Goal: Obtain resource: Download file/media

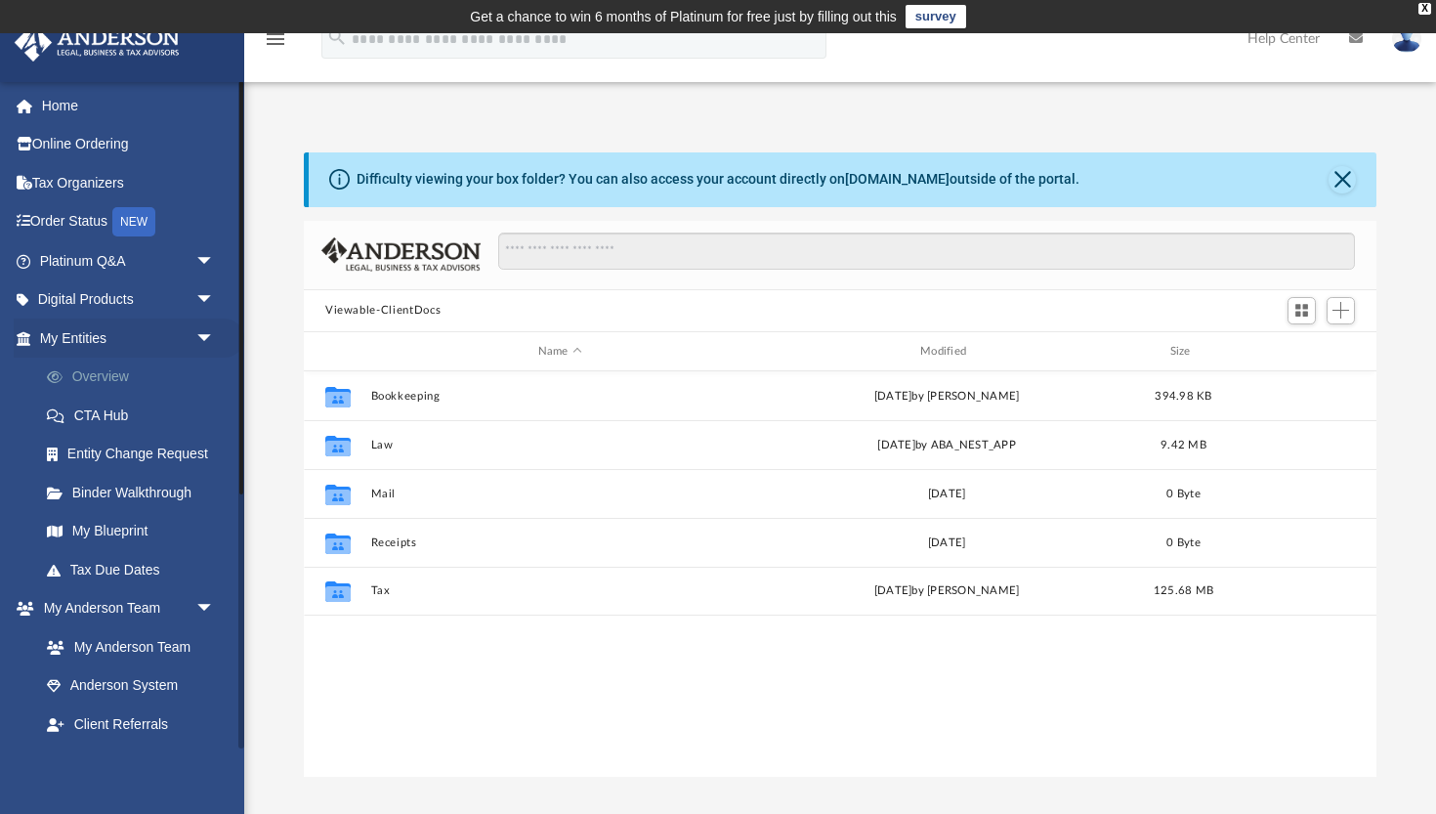
scroll to position [1, 1]
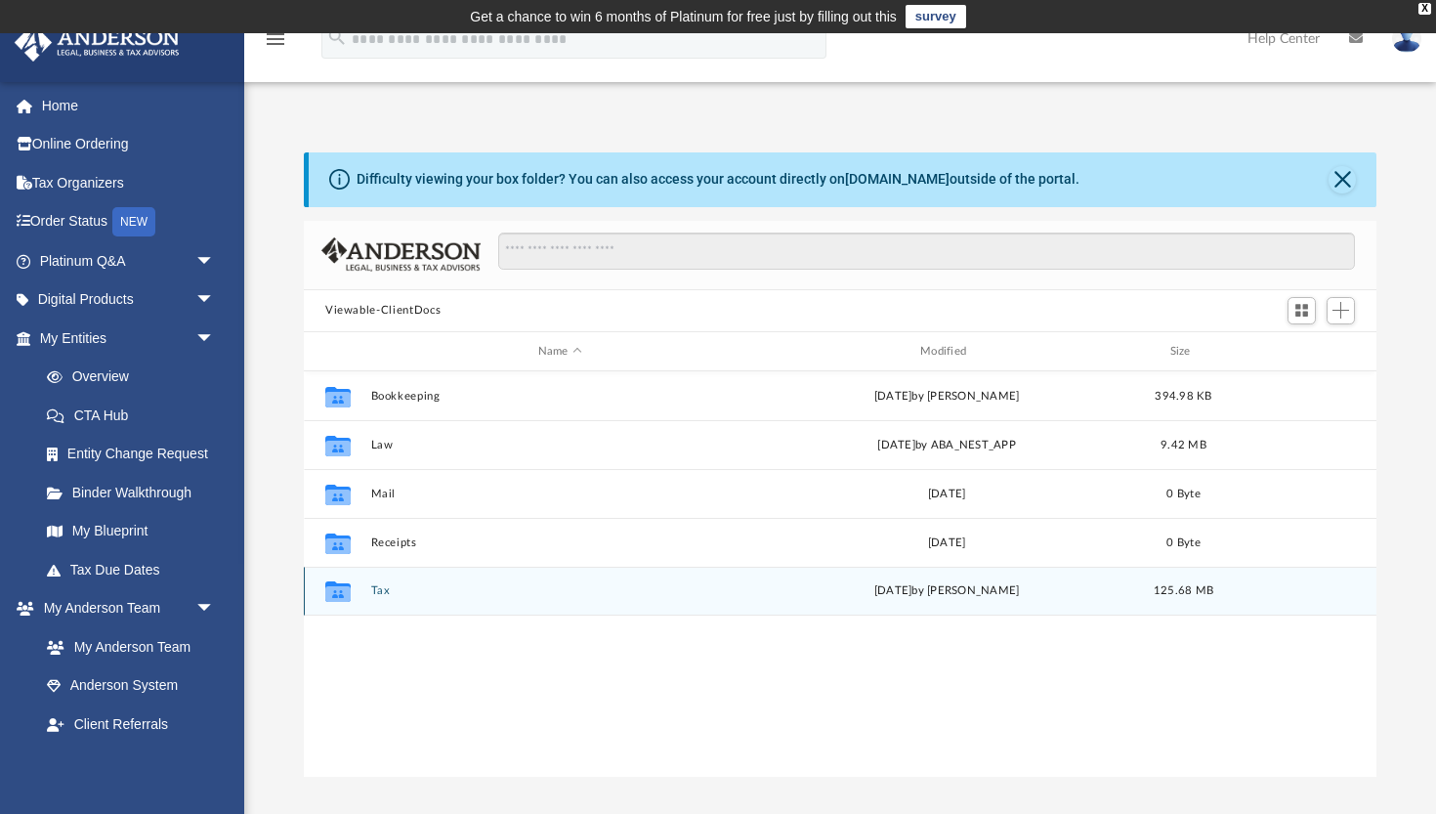
click at [383, 587] on button "Tax" at bounding box center [560, 591] width 378 height 13
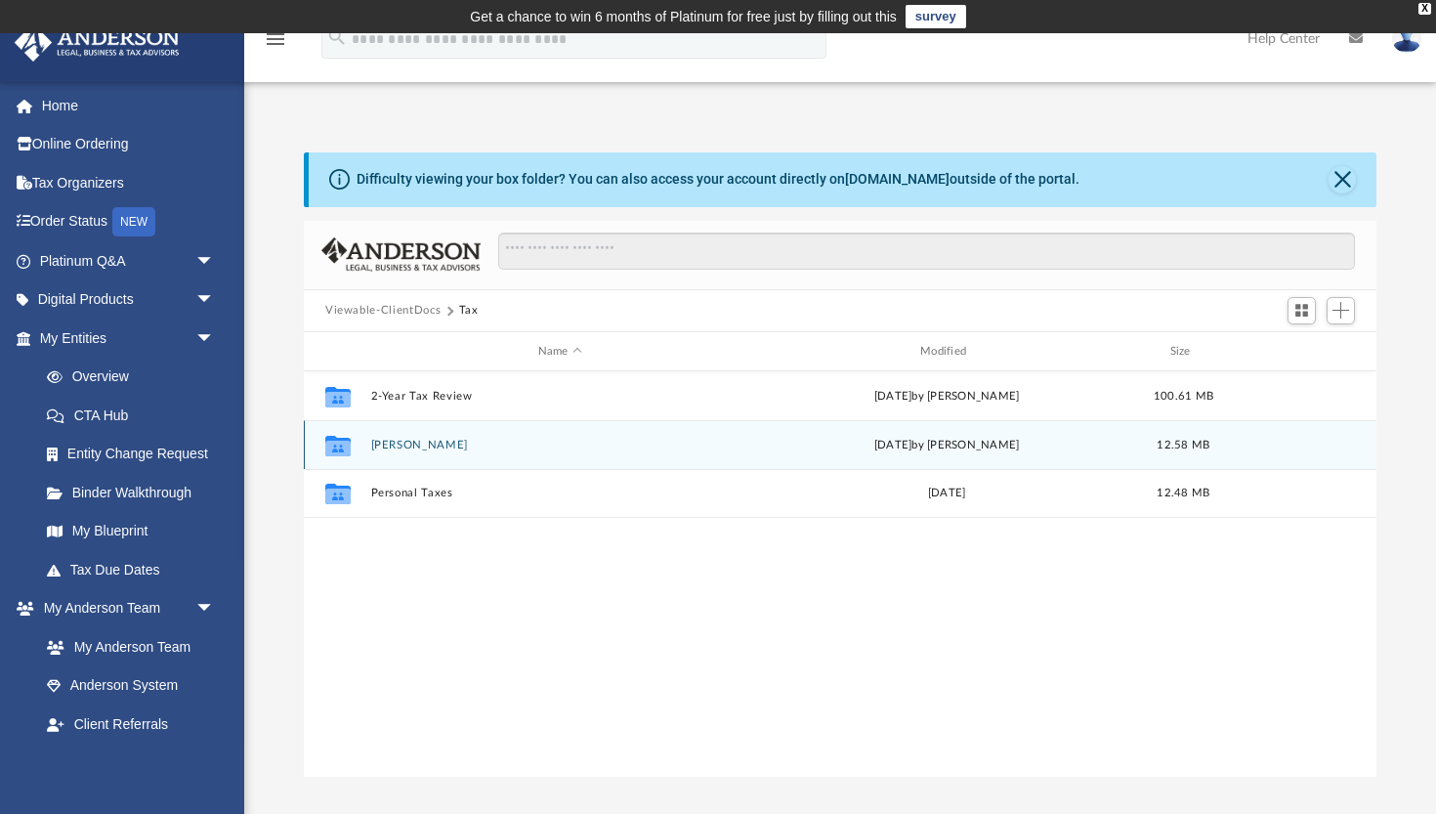
click at [722, 446] on button "[PERSON_NAME]" at bounding box center [560, 445] width 378 height 13
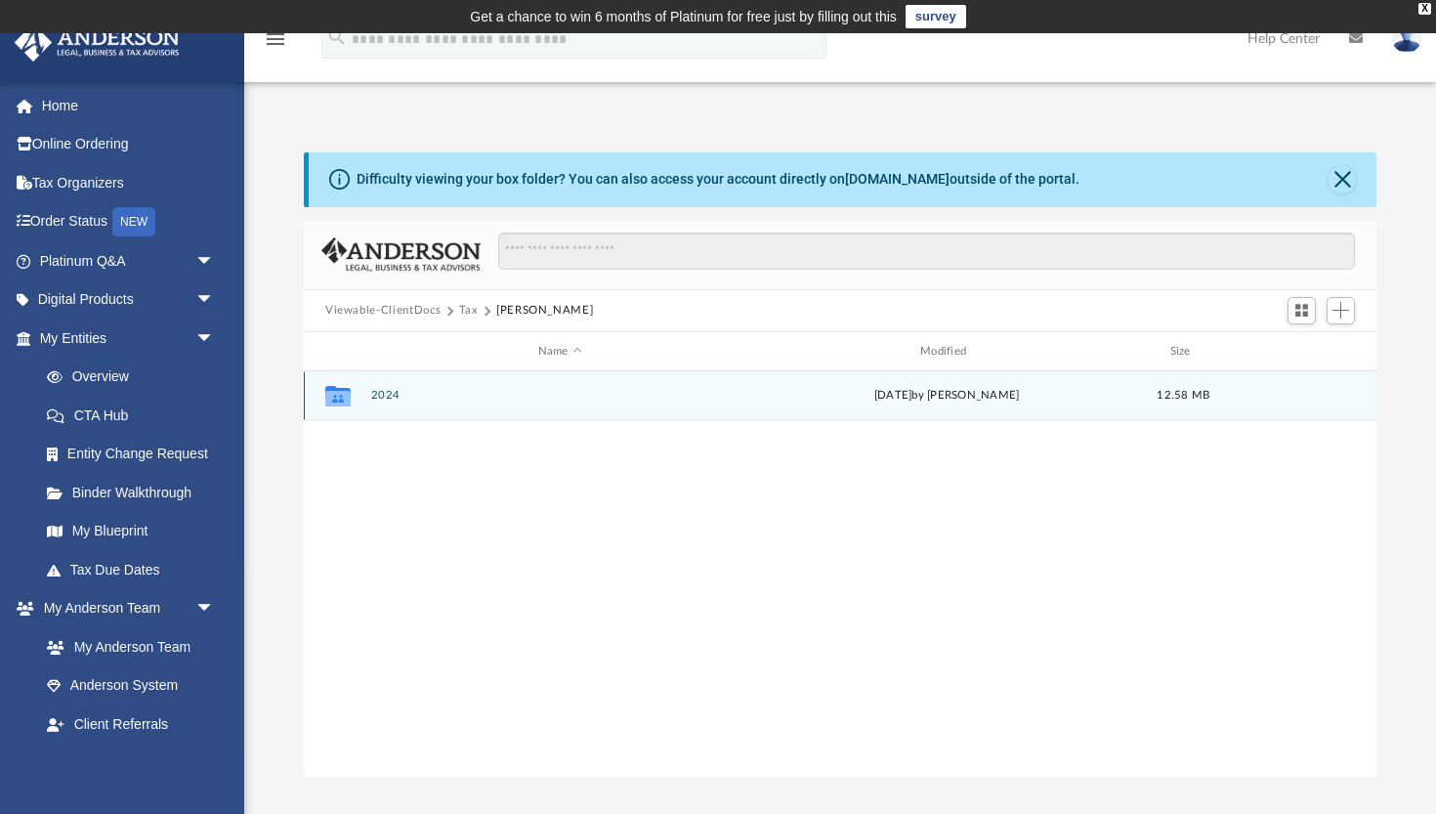
click at [344, 401] on icon "grid" at bounding box center [337, 396] width 25 height 21
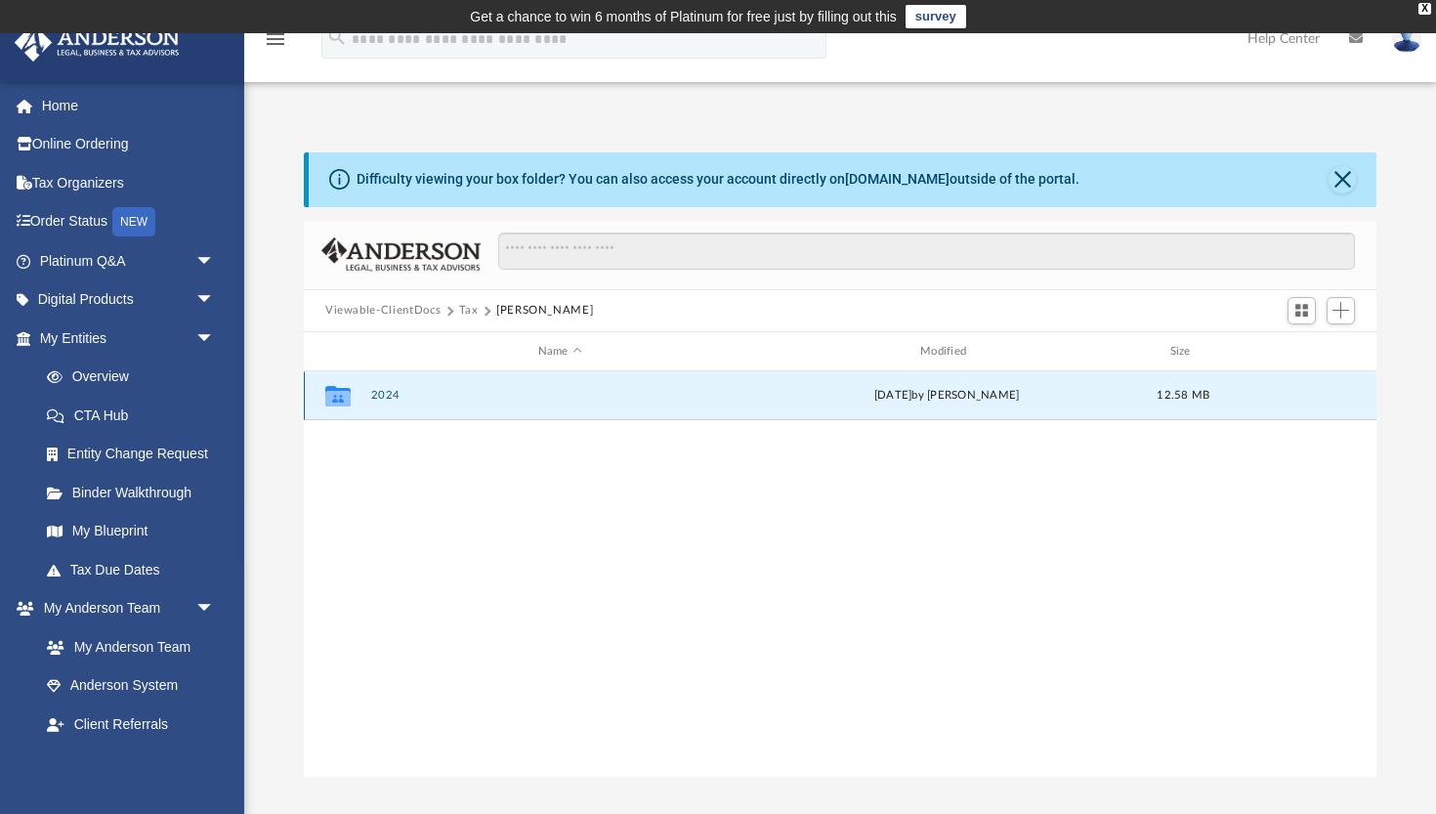
click at [603, 394] on button "2024" at bounding box center [560, 396] width 378 height 13
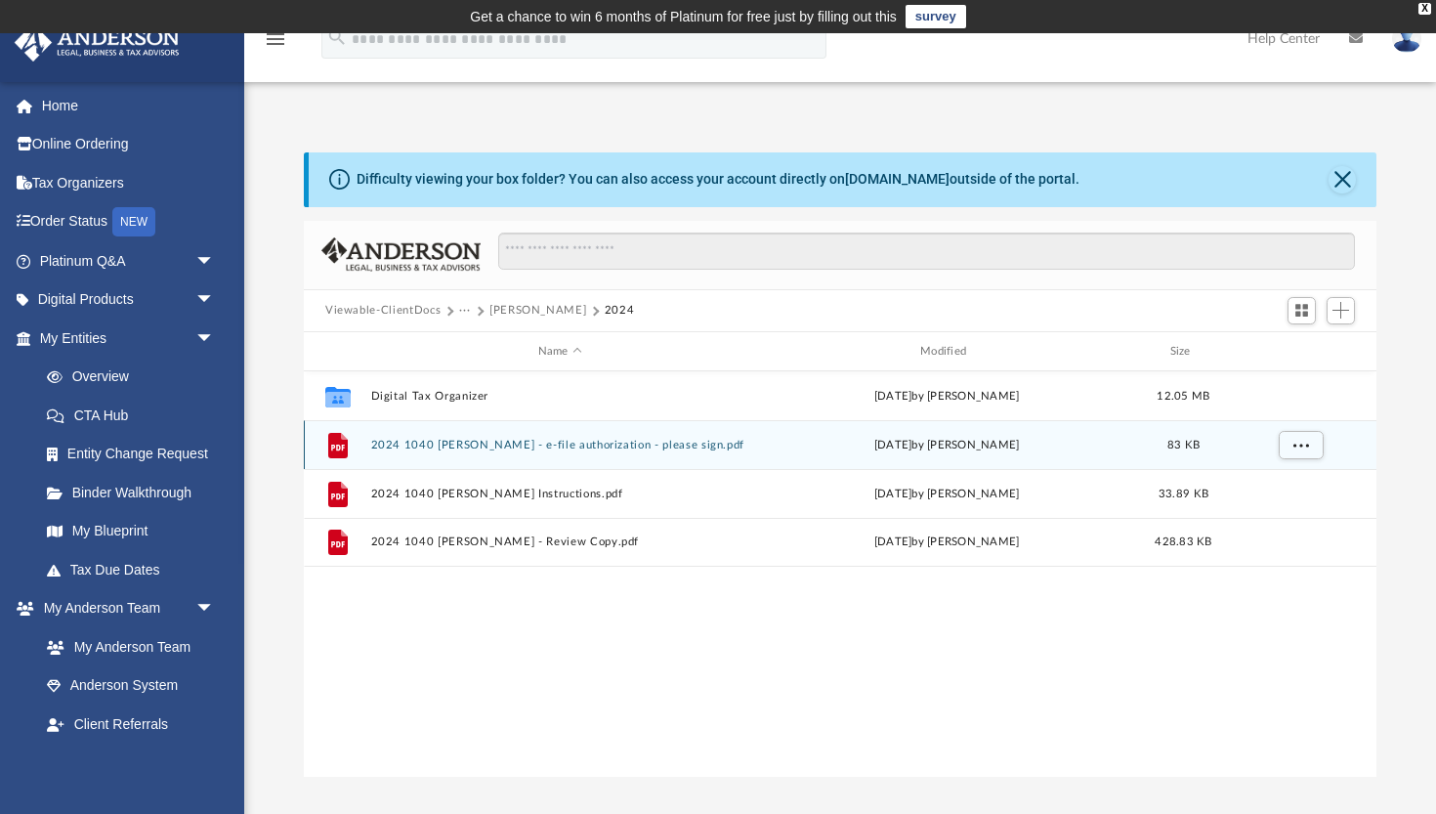
click at [552, 448] on button "2024 1040 [PERSON_NAME] - e-file authorization - please sign.pdf" at bounding box center [560, 445] width 378 height 13
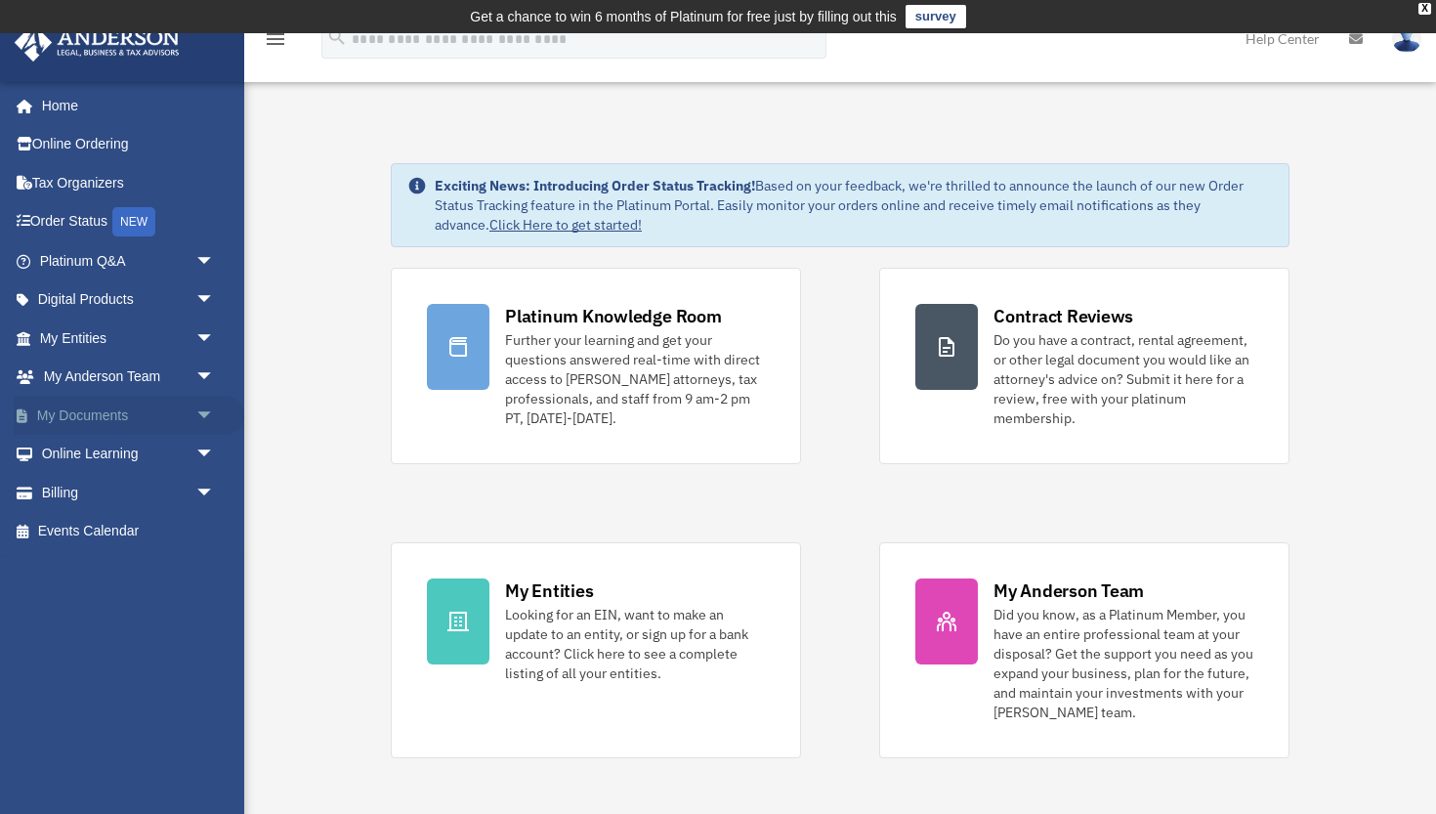
click at [195, 406] on span "arrow_drop_down" at bounding box center [214, 416] width 39 height 40
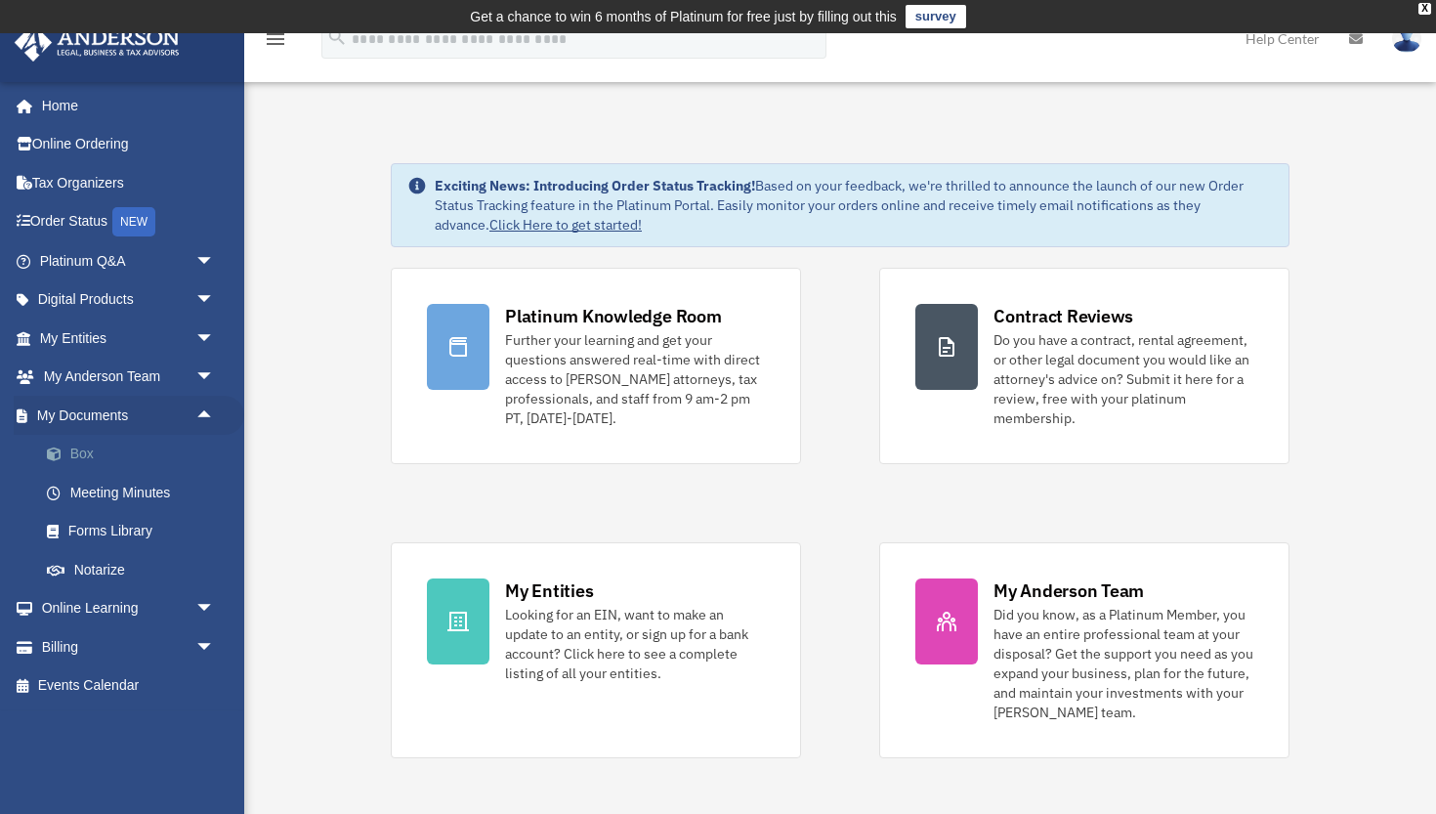
click at [90, 444] on link "Box" at bounding box center [135, 454] width 217 height 39
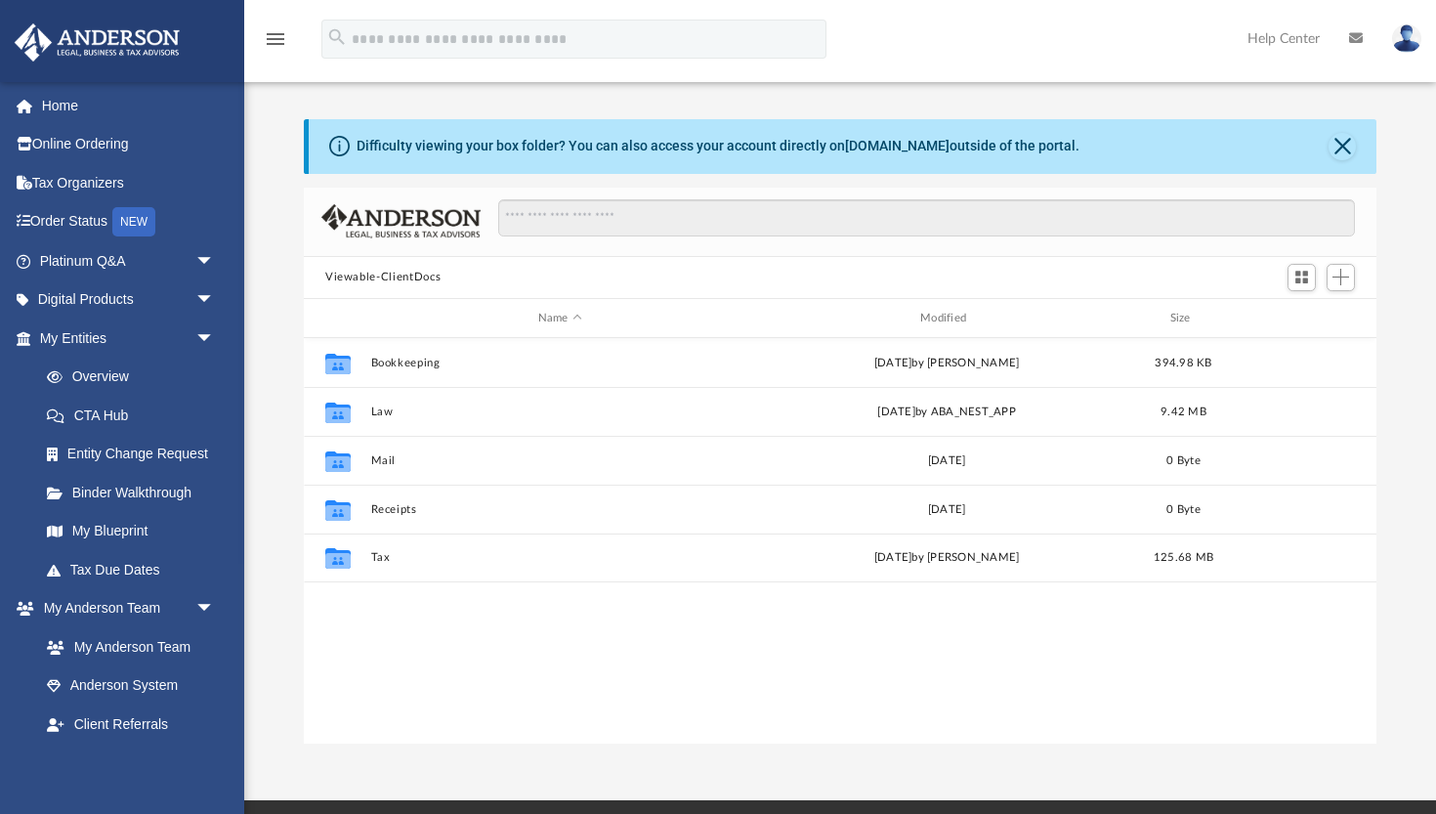
scroll to position [444, 1072]
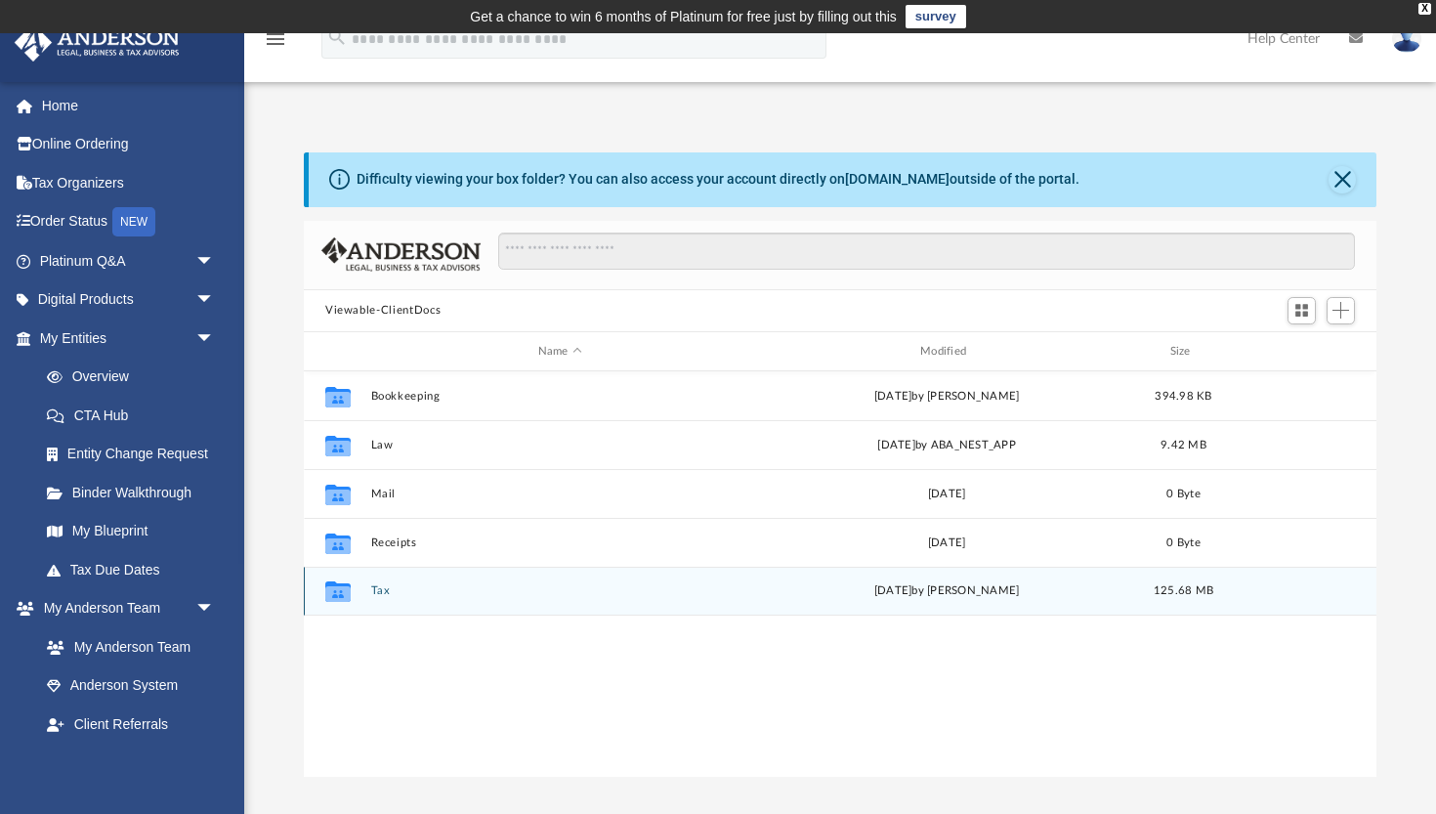
click at [524, 598] on div "Collaborated Folder Tax [DATE] by [PERSON_NAME] 125.68 MB" at bounding box center [840, 590] width 1072 height 49
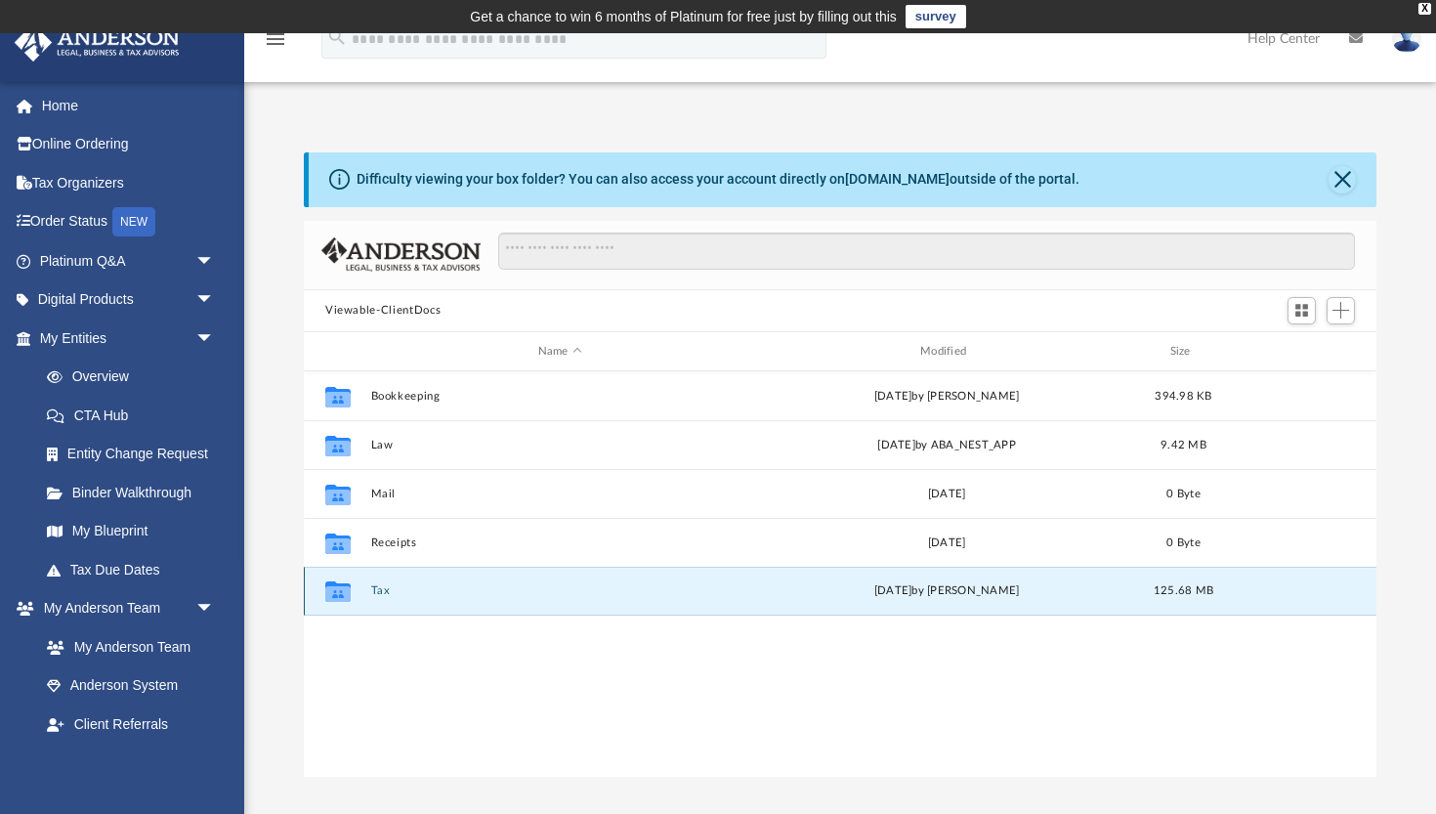
click at [477, 595] on button "Tax" at bounding box center [560, 591] width 378 height 13
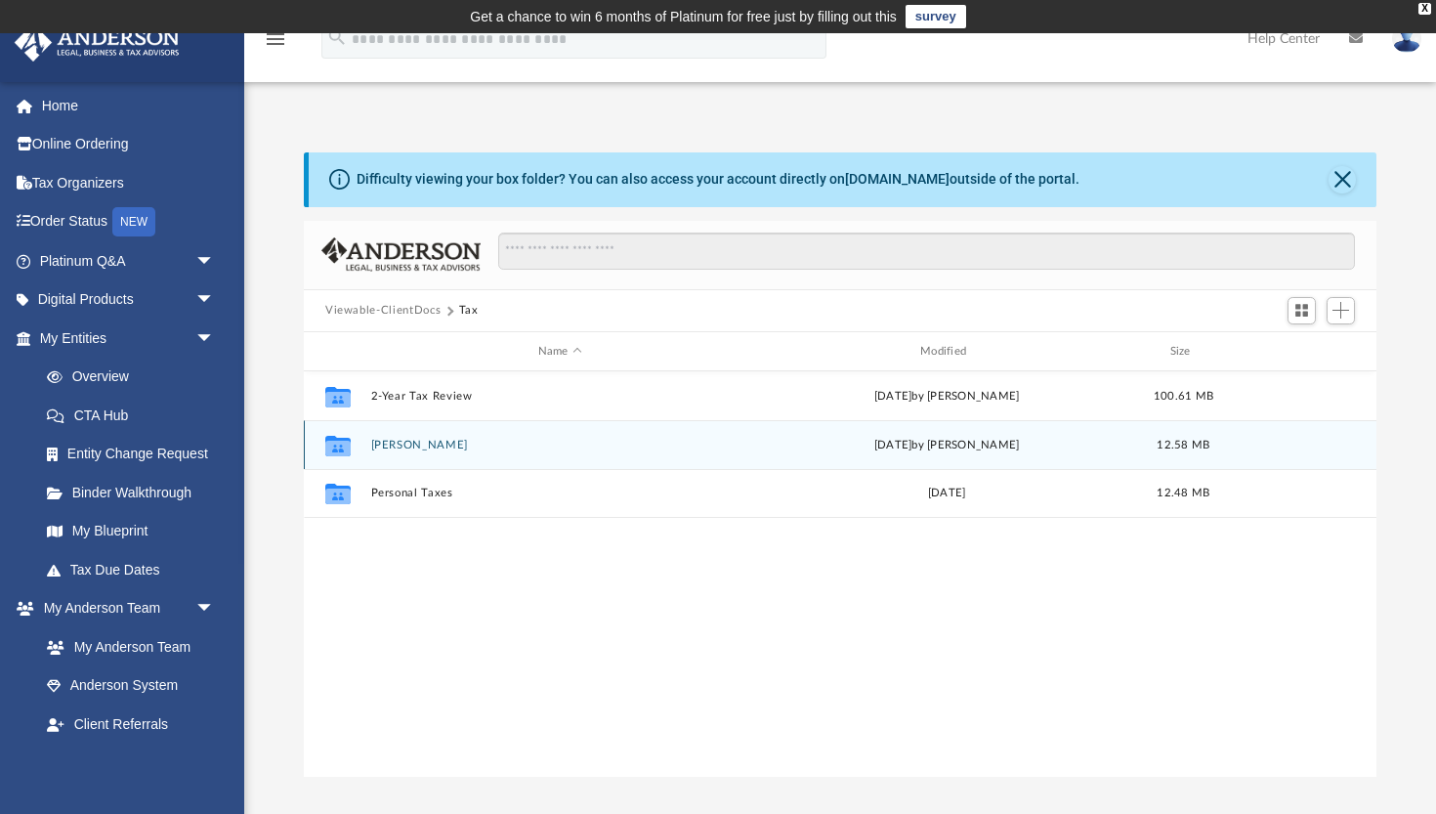
click at [452, 442] on button "[PERSON_NAME]" at bounding box center [560, 445] width 378 height 13
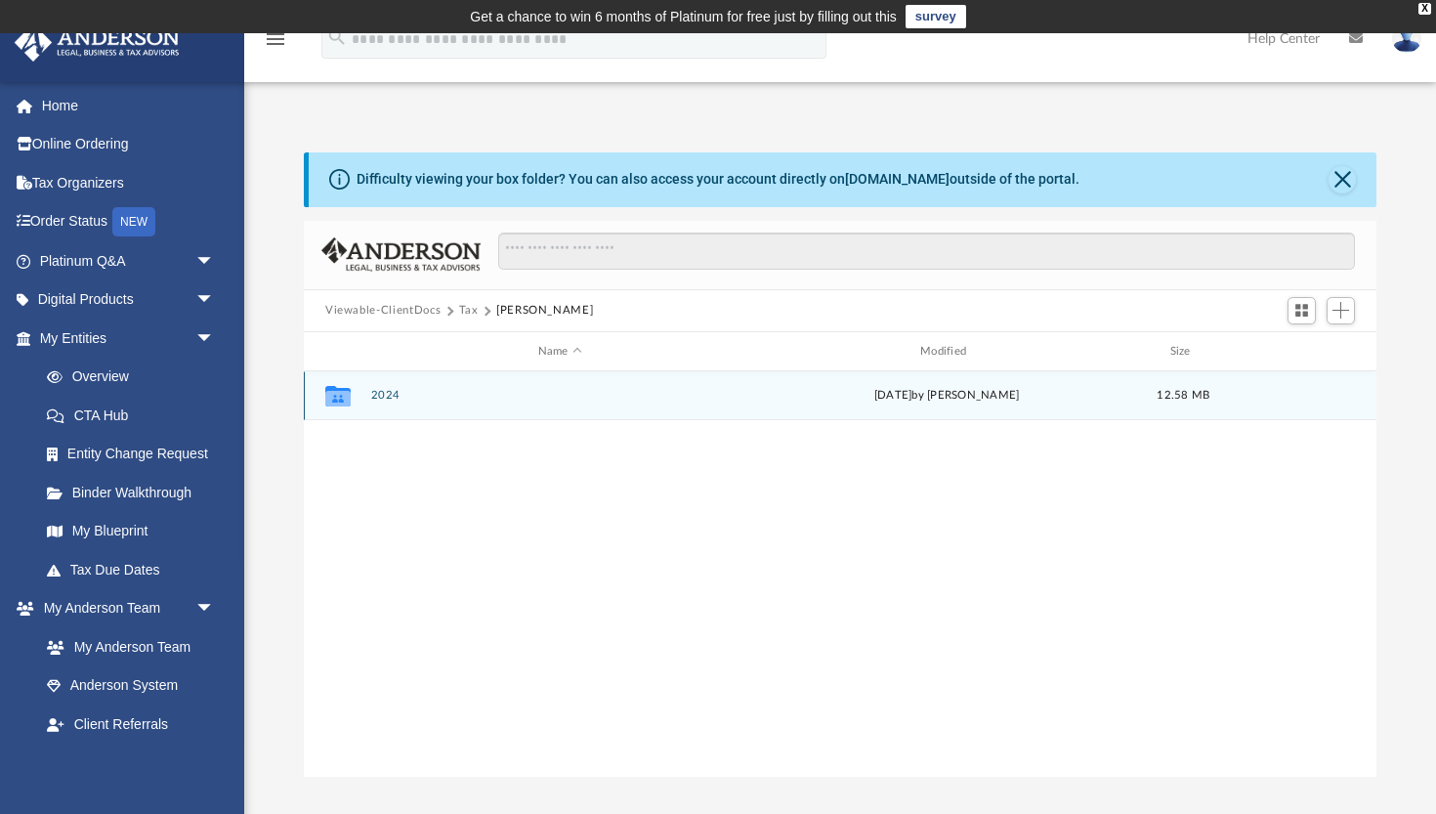
click at [392, 396] on button "2024" at bounding box center [560, 396] width 378 height 13
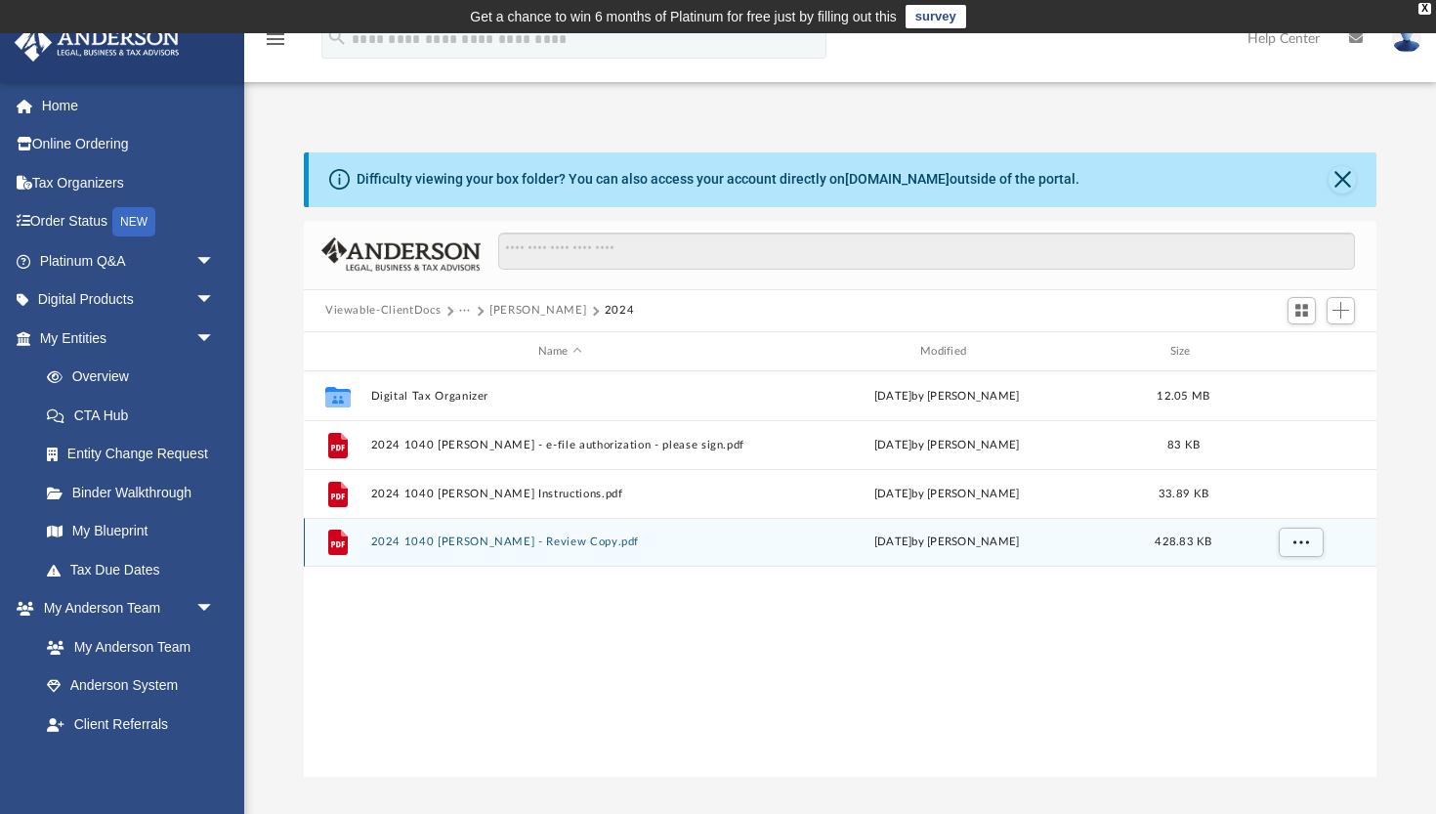
click at [488, 544] on button "2024 1040 [PERSON_NAME] - Review Copy.pdf" at bounding box center [560, 542] width 378 height 13
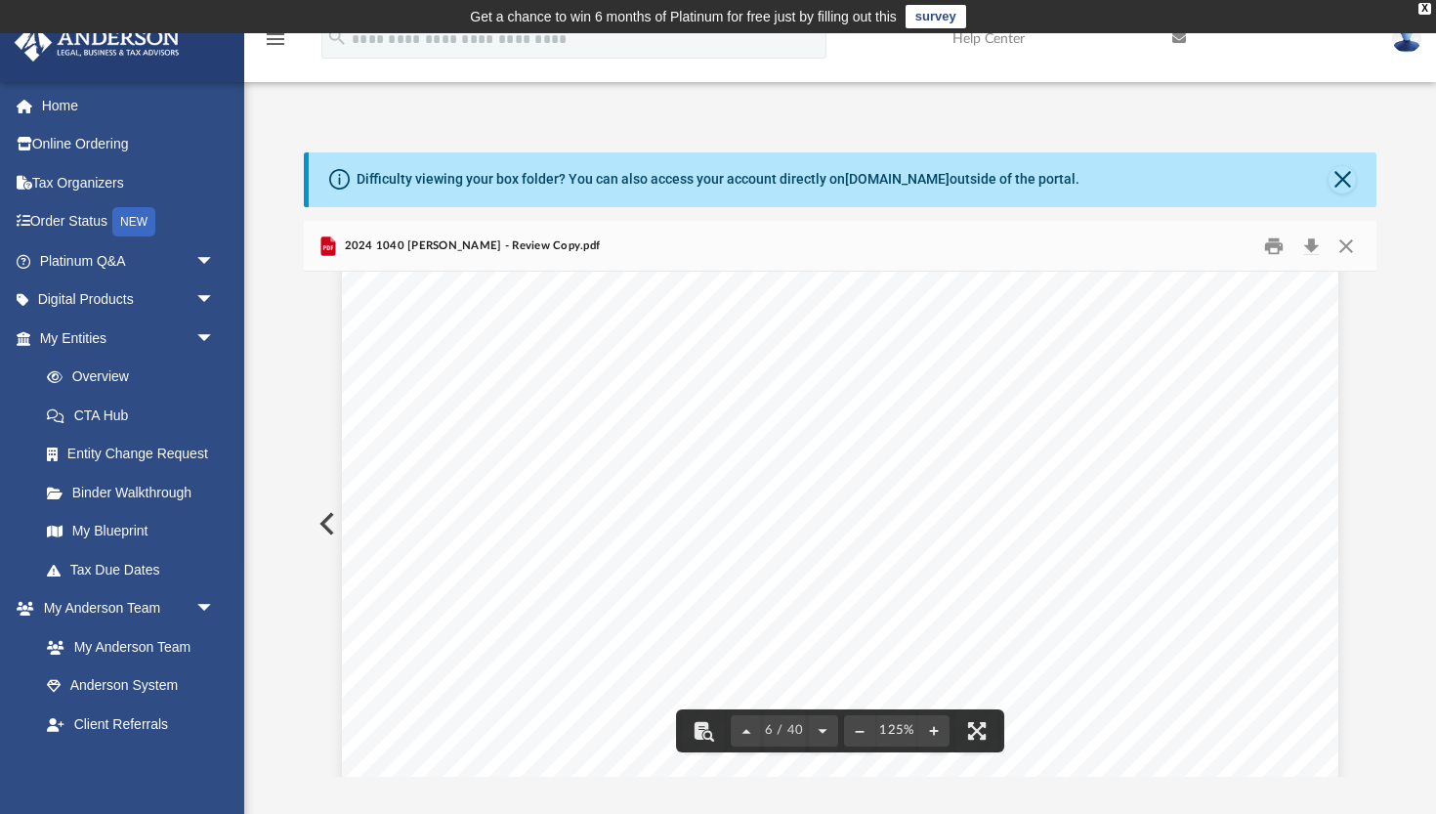
scroll to position [6462, 0]
click at [1344, 190] on button "Close" at bounding box center [1341, 179] width 27 height 27
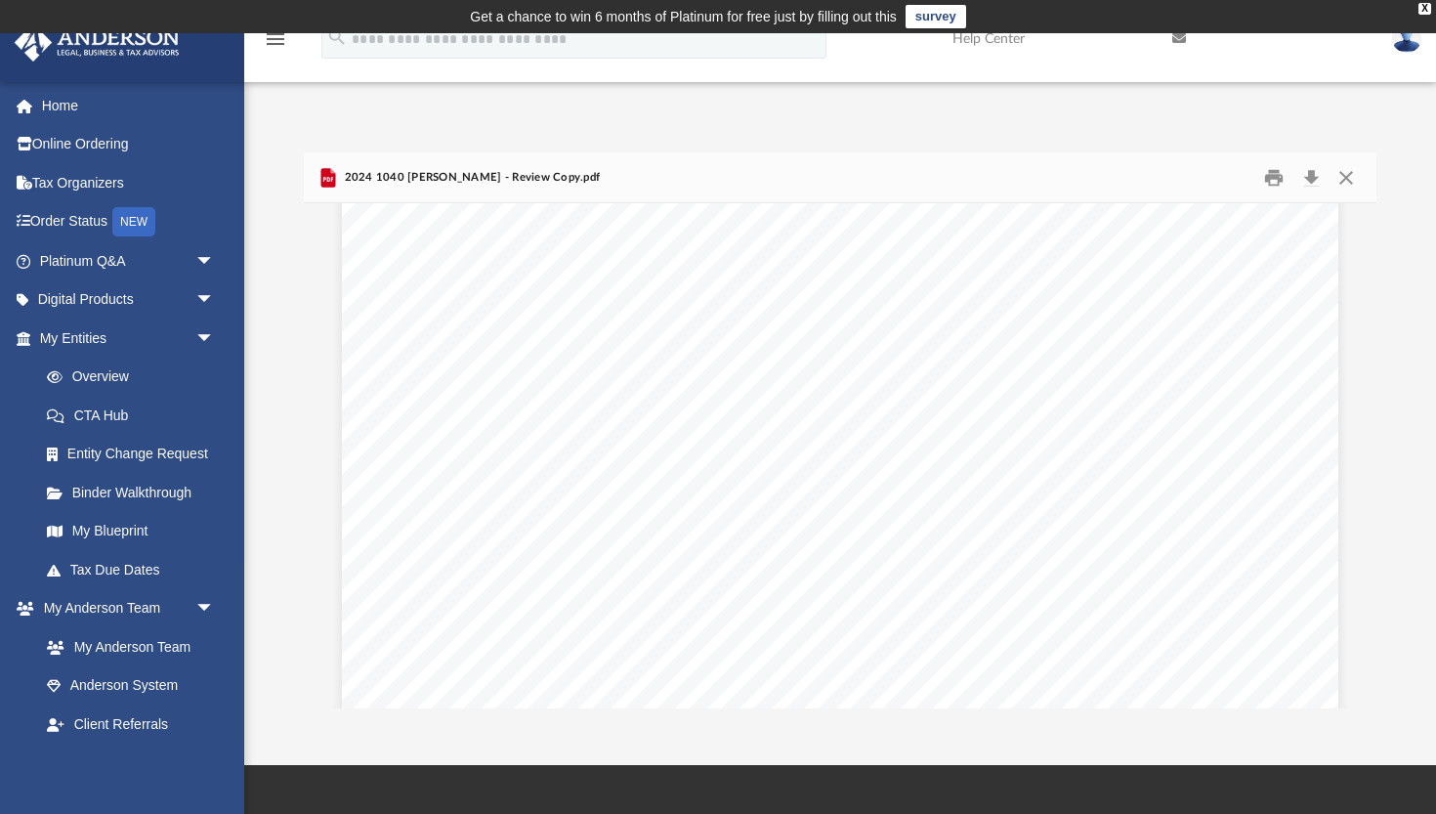
scroll to position [0, 0]
